Goal: Navigation & Orientation: Find specific page/section

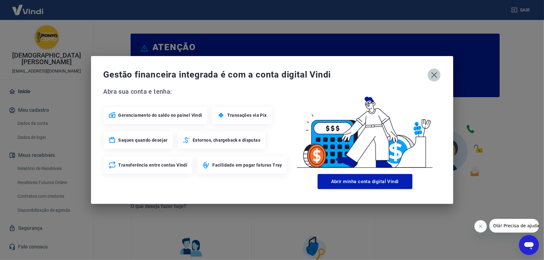
click at [433, 71] on icon "button" at bounding box center [434, 75] width 10 height 10
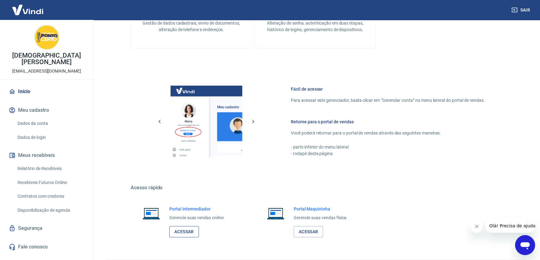
scroll to position [290, 0]
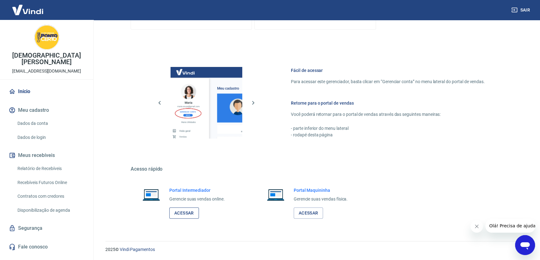
click at [190, 215] on link "Acessar" at bounding box center [184, 214] width 30 height 12
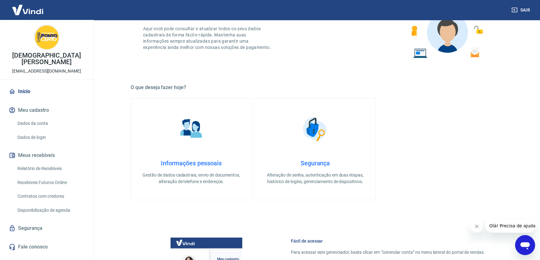
scroll to position [91, 0]
